Goal: Task Accomplishment & Management: Complete application form

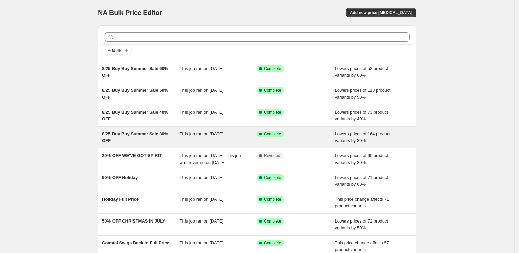
click at [123, 132] on span "8/25 Buy Buy Summer Sale 30% OFF" at bounding box center [135, 137] width 66 height 12
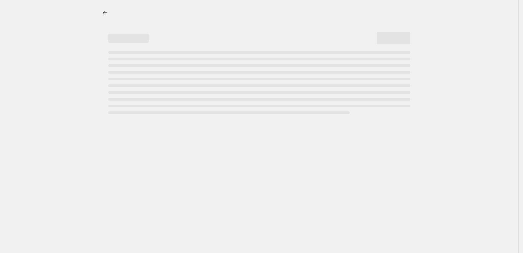
select select "percentage"
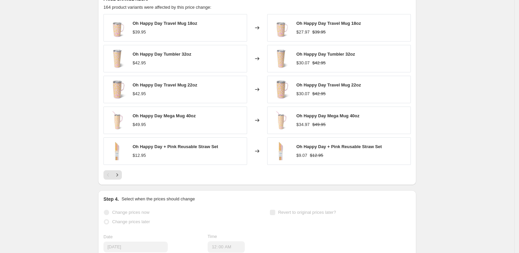
scroll to position [544, 0]
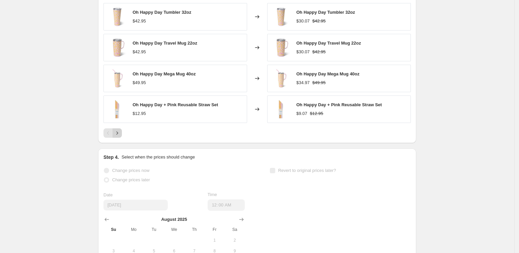
click at [118, 133] on icon "Next" at bounding box center [117, 132] width 2 height 3
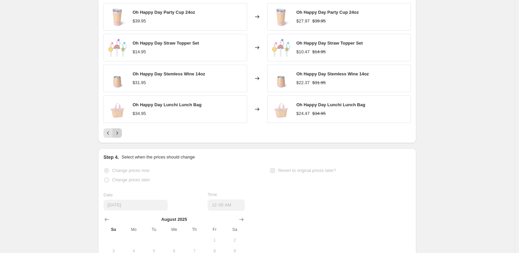
click at [118, 133] on icon "Next" at bounding box center [117, 132] width 2 height 3
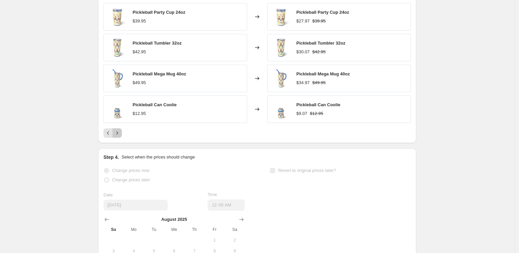
click at [118, 133] on icon "Next" at bounding box center [117, 132] width 2 height 3
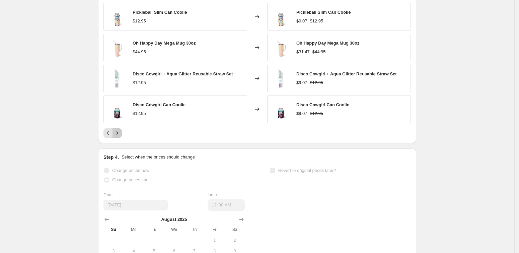
click at [118, 133] on icon "Next" at bounding box center [117, 132] width 2 height 3
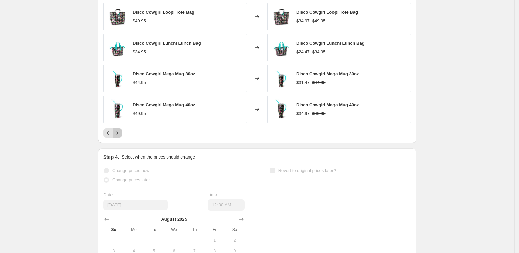
click at [118, 133] on icon "Next" at bounding box center [117, 132] width 2 height 3
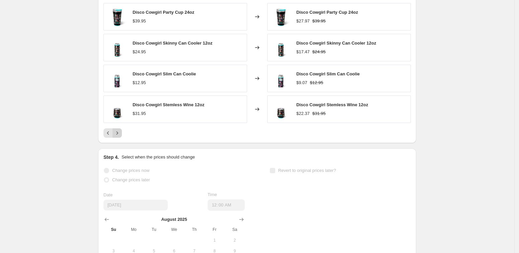
click at [118, 133] on icon "Next" at bounding box center [117, 132] width 2 height 3
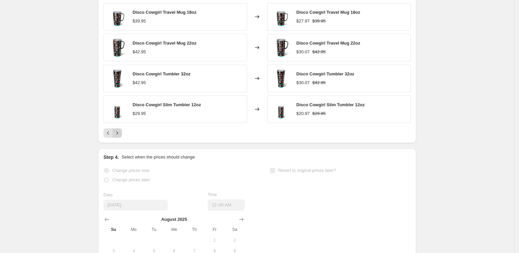
click at [118, 133] on icon "Next" at bounding box center [117, 132] width 2 height 3
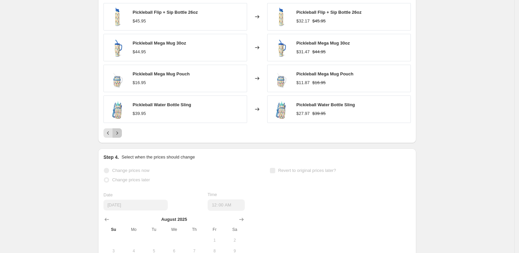
click at [118, 133] on icon "Next" at bounding box center [117, 132] width 2 height 3
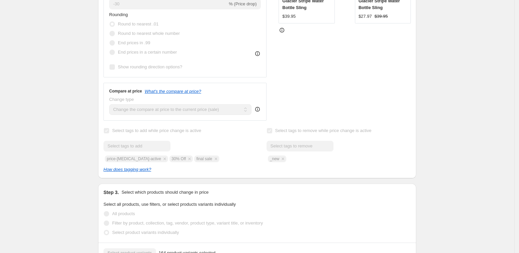
scroll to position [0, 0]
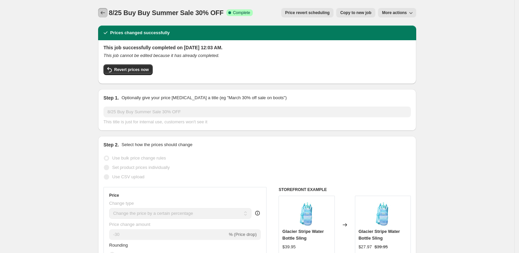
click at [100, 13] on button "Price change jobs" at bounding box center [102, 12] width 9 height 9
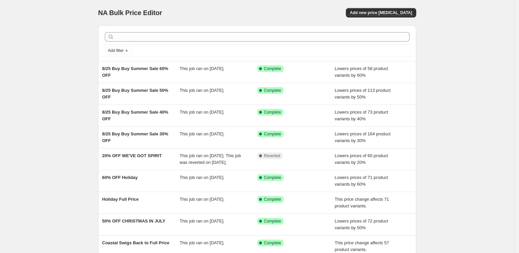
click at [460, 105] on div "NA Bulk Price Editor. This page is ready NA Bulk Price Editor Add new price [ME…" at bounding box center [257, 172] width 514 height 345
click at [383, 12] on span "Add new price [MEDICAL_DATA]" at bounding box center [381, 12] width 62 height 5
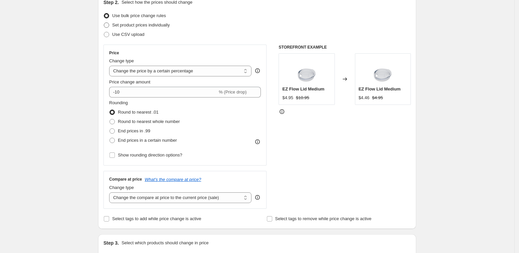
scroll to position [84, 0]
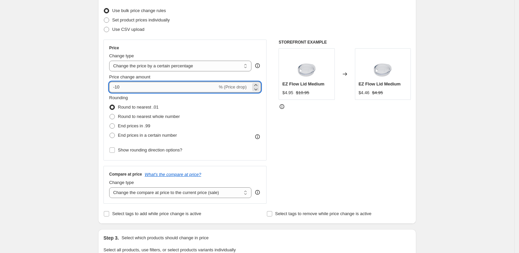
click at [129, 90] on input "-10" at bounding box center [163, 87] width 108 height 11
click at [134, 68] on select "Change the price to a certain amount Change the price by a certain amount Chang…" at bounding box center [180, 66] width 142 height 11
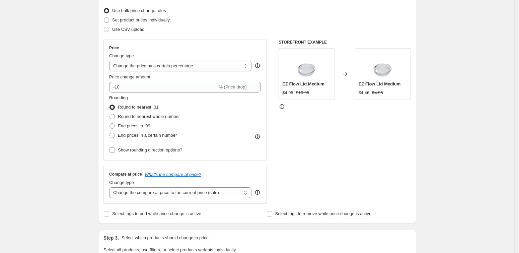
select select "ecap"
click at [111, 61] on select "Change the price to a certain amount Change the price by a certain amount Chang…" at bounding box center [180, 66] width 142 height 11
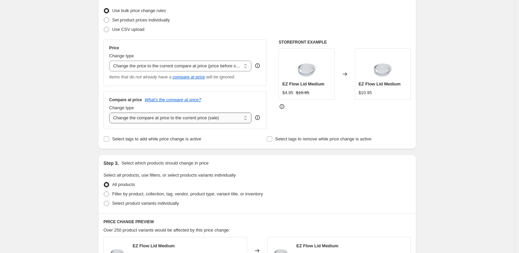
click at [138, 119] on select "Change the compare at price to the current price (sale) Change the compare at p…" at bounding box center [180, 117] width 142 height 11
select select "remove"
click at [111, 113] on select "Change the compare at price to the current price (sale) Change the compare at p…" at bounding box center [180, 117] width 142 height 11
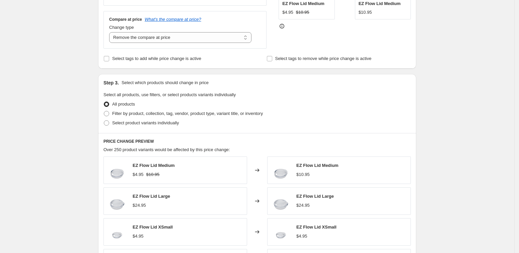
scroll to position [209, 0]
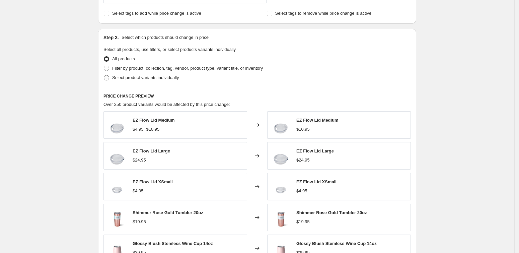
click at [109, 77] on span at bounding box center [106, 77] width 5 height 5
click at [104, 75] on input "Select product variants individually" at bounding box center [104, 75] width 0 height 0
radio input "true"
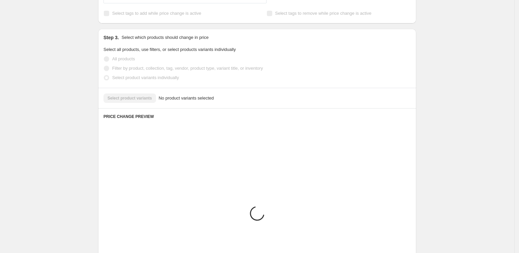
scroll to position [194, 0]
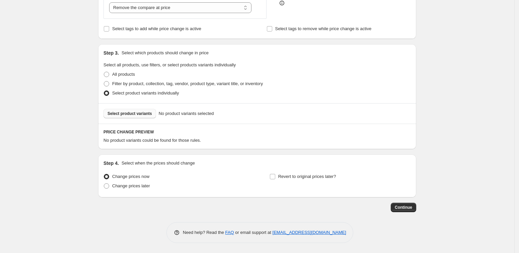
click at [132, 113] on span "Select product variants" at bounding box center [129, 113] width 45 height 5
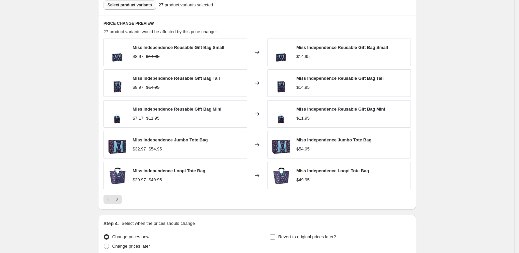
scroll to position [320, 0]
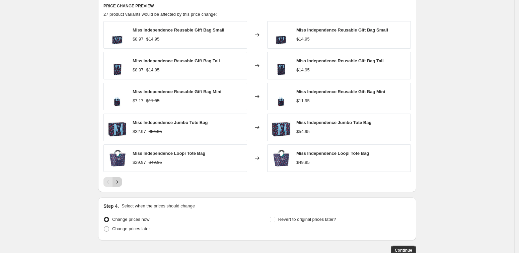
click at [118, 182] on icon "Next" at bounding box center [117, 181] width 2 height 3
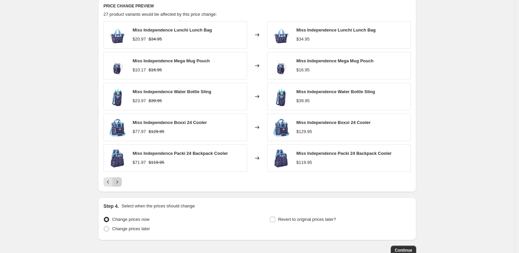
click at [120, 182] on icon "Next" at bounding box center [117, 181] width 7 height 7
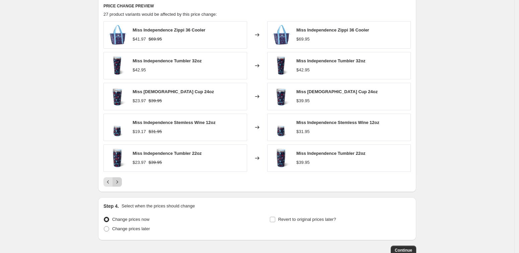
click at [121, 181] on icon "Next" at bounding box center [117, 181] width 7 height 7
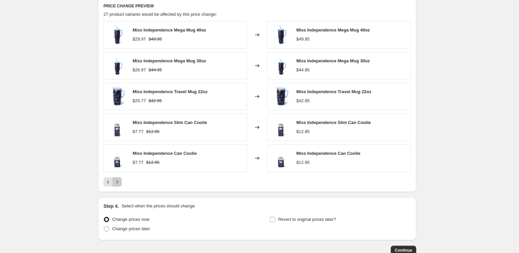
click at [121, 181] on icon "Next" at bounding box center [117, 181] width 7 height 7
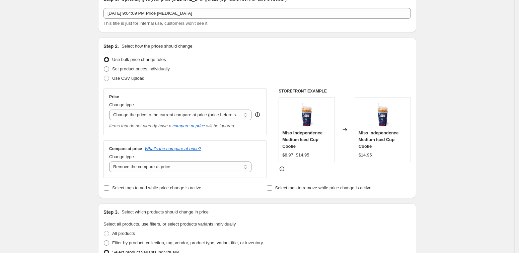
scroll to position [0, 0]
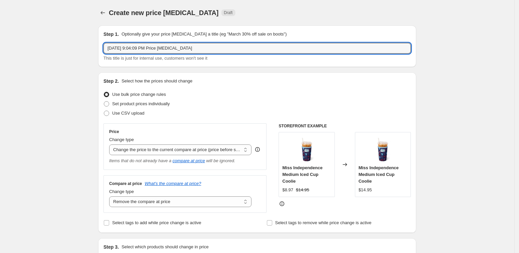
drag, startPoint x: 205, startPoint y: 49, endPoint x: 88, endPoint y: 50, distance: 116.8
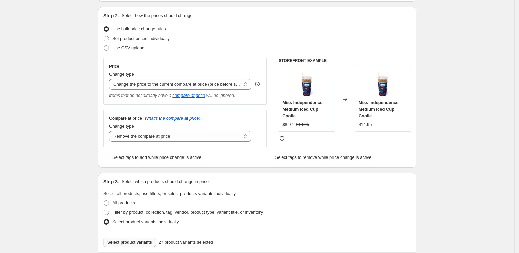
scroll to position [84, 0]
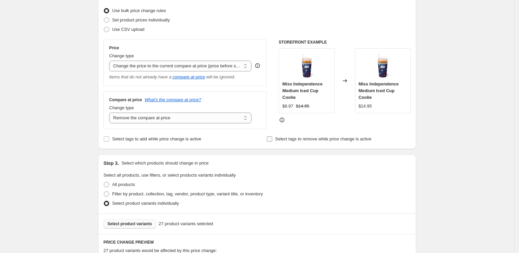
type input "9/2 30% OFF Back to Full Price"
click at [272, 139] on input "Select tags to remove while price change is active" at bounding box center [269, 138] width 5 height 5
checkbox input "true"
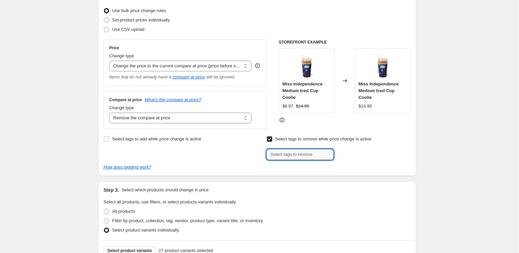
click at [281, 155] on input "text" at bounding box center [299, 154] width 67 height 11
type input "30% Off"
click at [353, 155] on span "30% Off" at bounding box center [355, 153] width 15 height 5
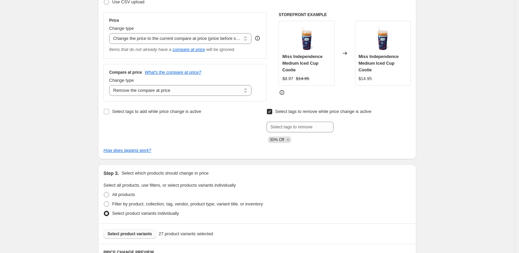
scroll to position [126, 0]
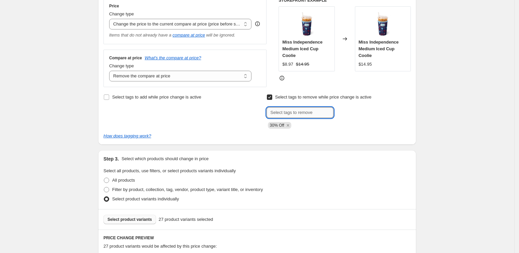
click at [291, 112] on input "text" at bounding box center [299, 112] width 67 height 11
type input "final sale"
click at [362, 112] on span "final sale" at bounding box center [356, 111] width 17 height 5
click at [292, 114] on input "text" at bounding box center [299, 112] width 67 height 11
type input "40% Off"
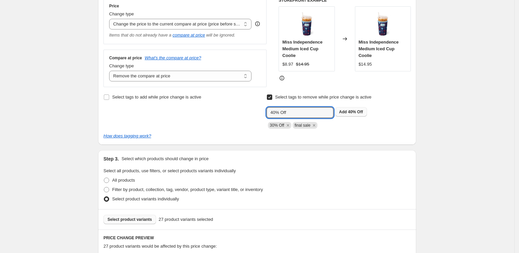
click at [354, 113] on span "40% Off" at bounding box center [355, 111] width 15 height 5
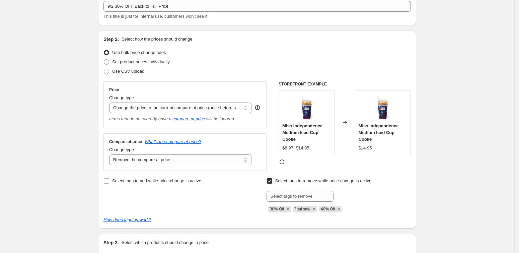
scroll to position [0, 0]
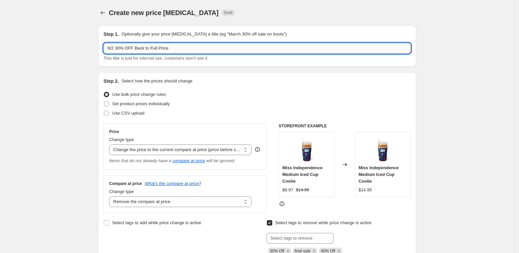
drag, startPoint x: 136, startPoint y: 48, endPoint x: 121, endPoint y: 49, distance: 15.1
click at [121, 49] on input "9/2 30% OFF Back to Full Price" at bounding box center [256, 48] width 307 height 11
type input "9/2 Sale Items Back to Full Price"
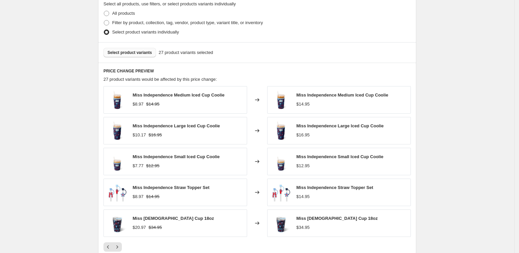
scroll to position [293, 0]
click at [131, 51] on span "Select product variants" at bounding box center [129, 51] width 45 height 5
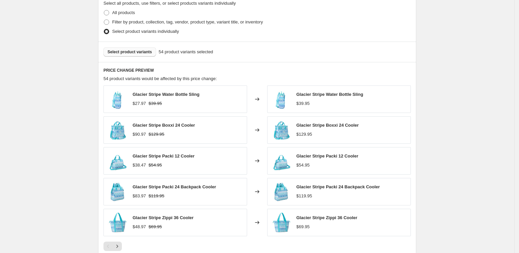
scroll to position [335, 0]
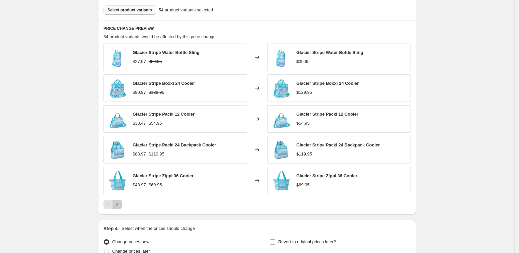
click at [119, 206] on icon "Next" at bounding box center [117, 204] width 7 height 7
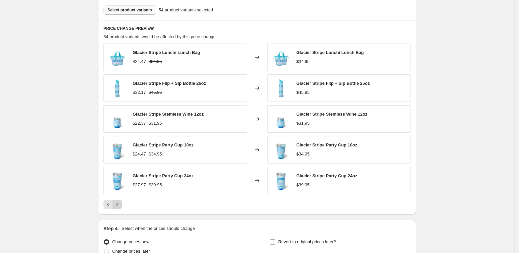
click at [120, 206] on icon "Next" at bounding box center [117, 204] width 7 height 7
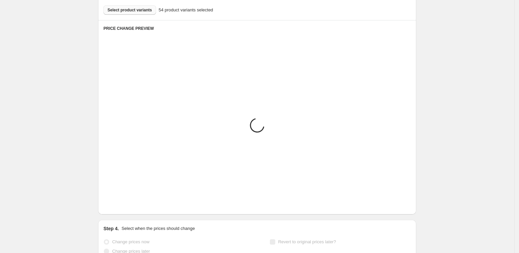
click at [120, 206] on icon "Next" at bounding box center [117, 204] width 7 height 7
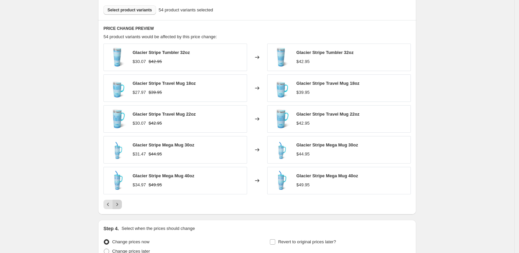
click at [120, 206] on icon "Next" at bounding box center [117, 204] width 7 height 7
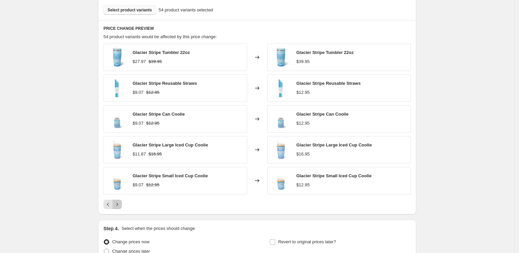
click at [120, 206] on icon "Next" at bounding box center [117, 204] width 7 height 7
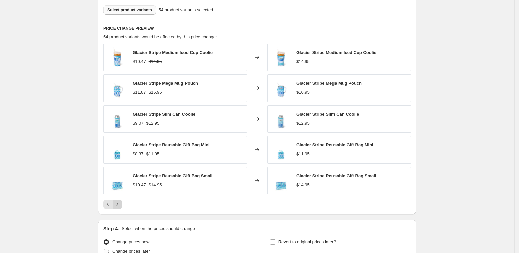
click at [120, 206] on icon "Next" at bounding box center [117, 204] width 7 height 7
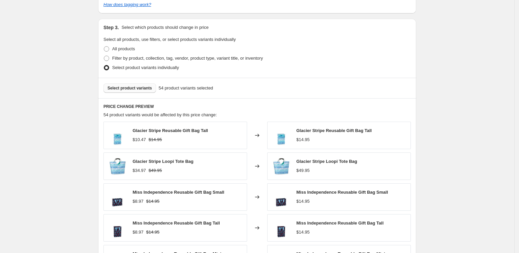
scroll to position [251, 0]
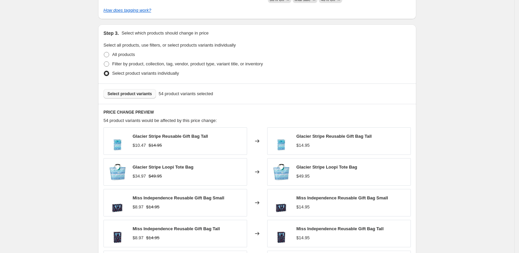
click at [134, 94] on span "Select product variants" at bounding box center [129, 93] width 45 height 5
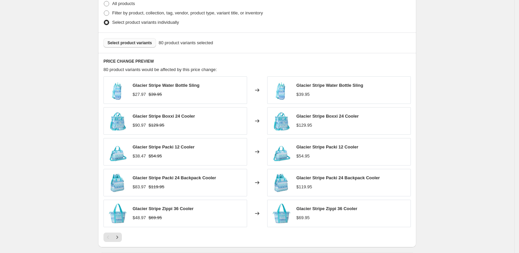
scroll to position [400, 0]
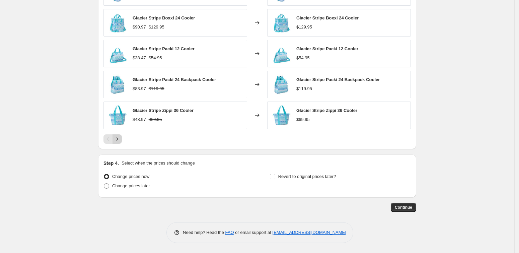
click at [118, 138] on icon "Next" at bounding box center [117, 139] width 7 height 7
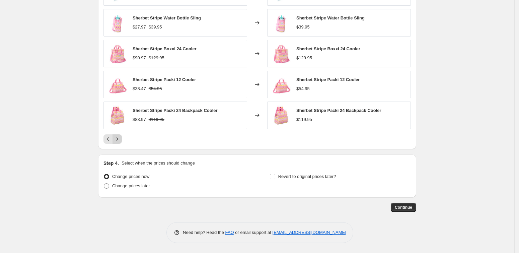
click at [120, 138] on icon "Next" at bounding box center [117, 139] width 7 height 7
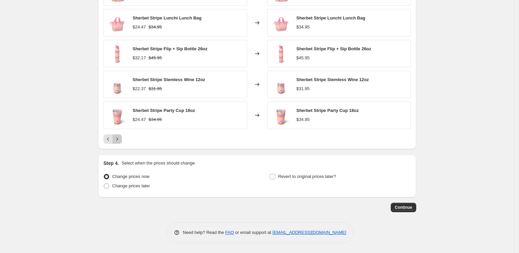
click at [120, 138] on icon "Next" at bounding box center [117, 139] width 7 height 7
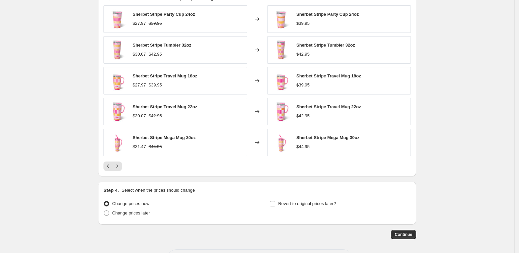
scroll to position [275, 0]
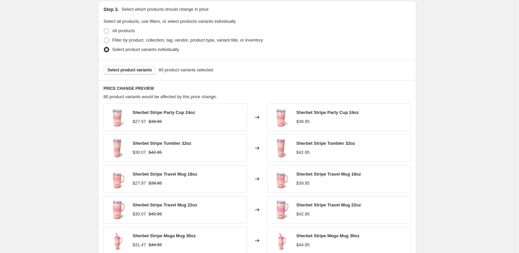
click at [126, 70] on span "Select product variants" at bounding box center [129, 69] width 45 height 5
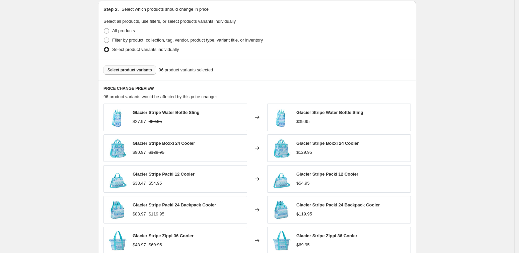
scroll to position [400, 0]
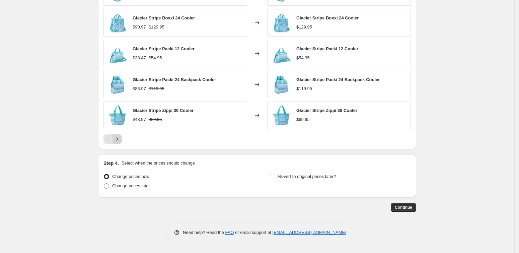
click at [121, 141] on icon "Next" at bounding box center [117, 139] width 7 height 7
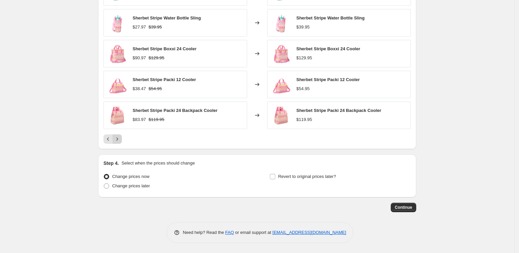
click at [121, 140] on icon "Next" at bounding box center [117, 139] width 7 height 7
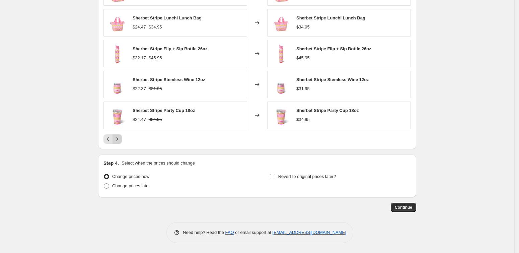
click at [121, 140] on icon "Next" at bounding box center [117, 139] width 7 height 7
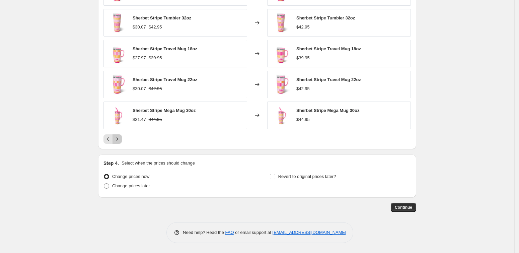
click at [121, 140] on icon "Next" at bounding box center [117, 139] width 7 height 7
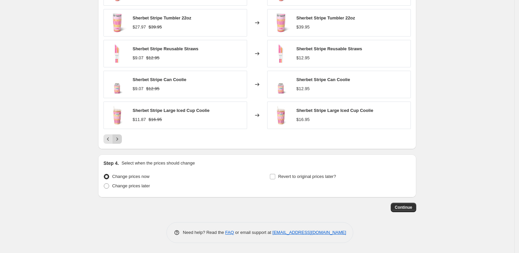
click at [121, 140] on icon "Next" at bounding box center [117, 139] width 7 height 7
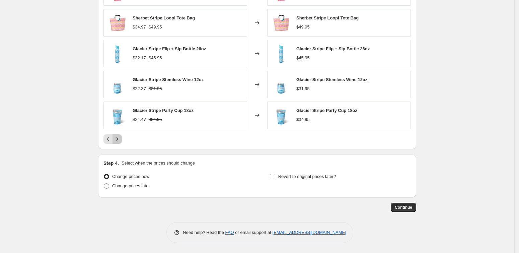
click at [121, 140] on icon "Next" at bounding box center [117, 139] width 7 height 7
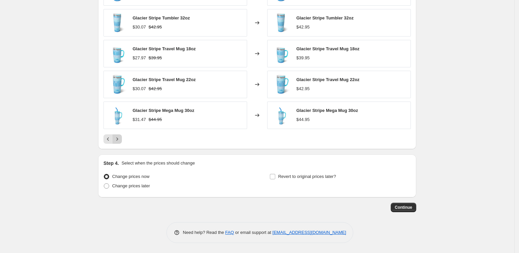
click at [121, 140] on icon "Next" at bounding box center [117, 139] width 7 height 7
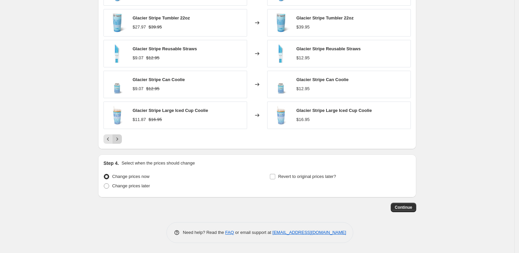
click at [121, 140] on icon "Next" at bounding box center [117, 139] width 7 height 7
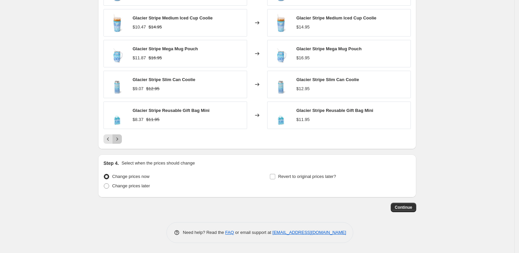
click at [121, 140] on icon "Next" at bounding box center [117, 139] width 7 height 7
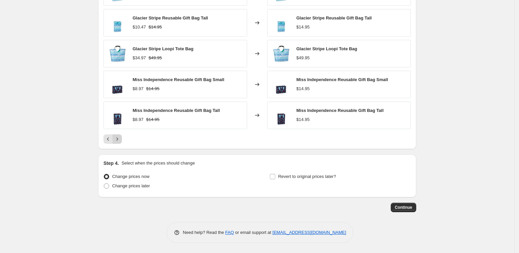
click at [121, 140] on icon "Next" at bounding box center [117, 139] width 7 height 7
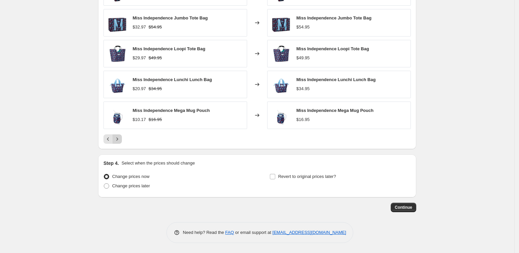
click at [121, 140] on icon "Next" at bounding box center [117, 139] width 7 height 7
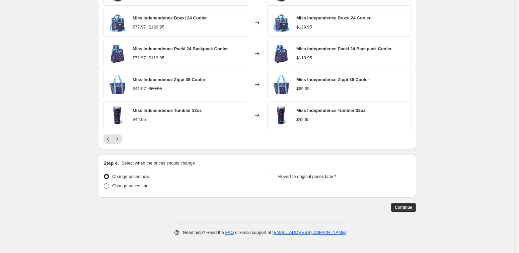
click at [109, 186] on span at bounding box center [106, 185] width 5 height 5
click at [104, 183] on input "Change prices later" at bounding box center [104, 183] width 0 height 0
radio input "true"
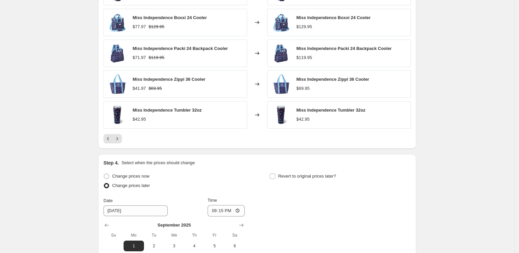
scroll to position [515, 0]
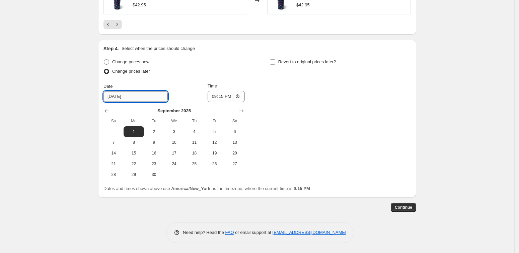
click at [112, 94] on input "[DATE]" at bounding box center [135, 96] width 64 height 11
click at [155, 131] on span "2" at bounding box center [154, 131] width 15 height 5
type input "[DATE]"
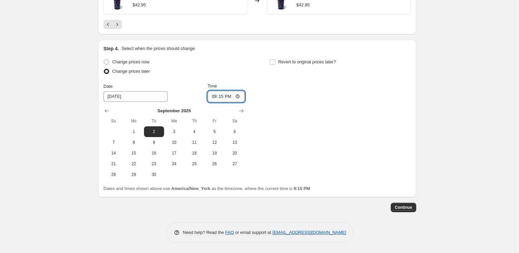
click at [220, 97] on input "21:15" at bounding box center [226, 96] width 37 height 11
click at [236, 97] on input "21:15" at bounding box center [226, 96] width 37 height 11
type input "03:00"
click at [286, 96] on div "Change prices now Change prices later Date [DATE] Time 03:00 [DATE] Su Mo Tu We…" at bounding box center [256, 118] width 307 height 123
click at [404, 207] on span "Continue" at bounding box center [403, 207] width 17 height 5
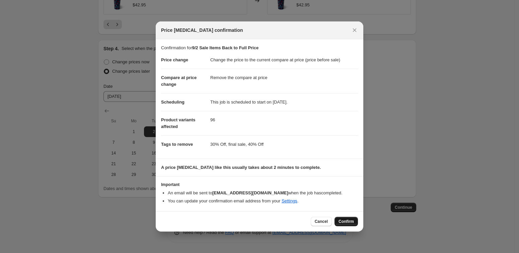
click at [345, 220] on span "Confirm" at bounding box center [345, 221] width 15 height 5
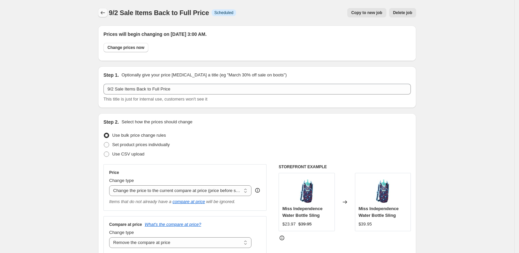
click at [104, 10] on icon "Price change jobs" at bounding box center [102, 12] width 7 height 7
